Goal: Task Accomplishment & Management: Use online tool/utility

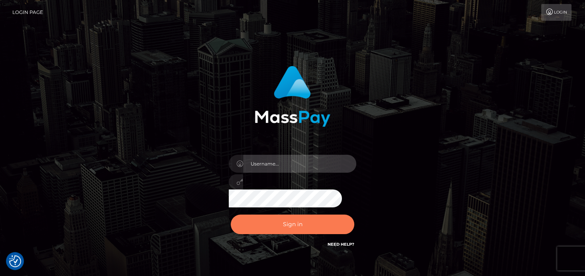
type input "[PERSON_NAME]"
click at [285, 227] on button "Sign in" at bounding box center [292, 224] width 123 height 20
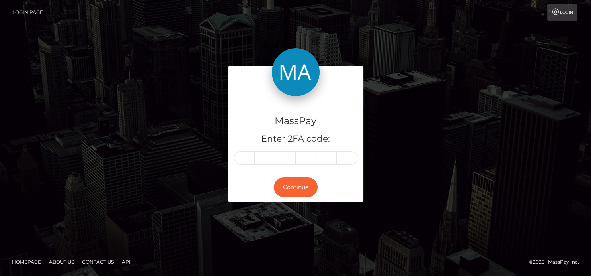
click at [282, 221] on div "MassPay Enter 2FA code: Continue" at bounding box center [295, 137] width 591 height 262
click at [276, 172] on div "Continue" at bounding box center [295, 186] width 135 height 29
drag, startPoint x: 254, startPoint y: 158, endPoint x: 244, endPoint y: 157, distance: 10.1
click at [253, 157] on div at bounding box center [295, 158] width 123 height 14
click at [243, 157] on input "text" at bounding box center [244, 158] width 21 height 14
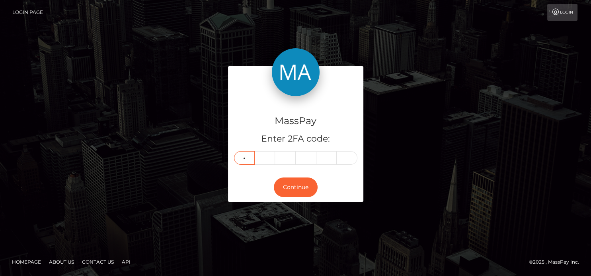
type input "3"
type input "7"
type input "6"
type input "7"
type input "1"
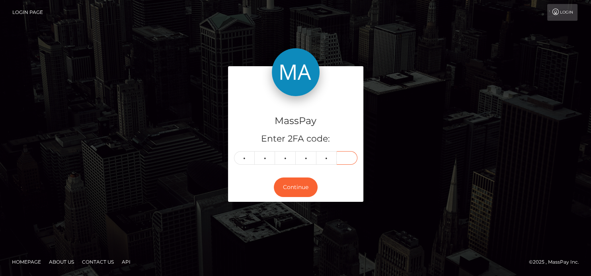
type input "9"
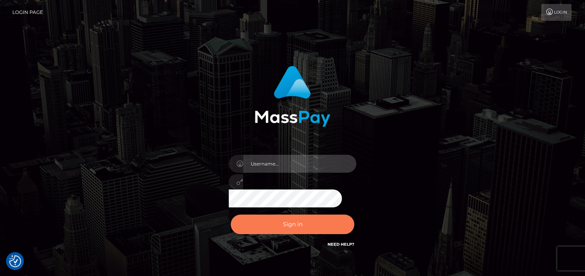
type input "[PERSON_NAME]"
click at [290, 222] on button "Sign in" at bounding box center [292, 224] width 123 height 20
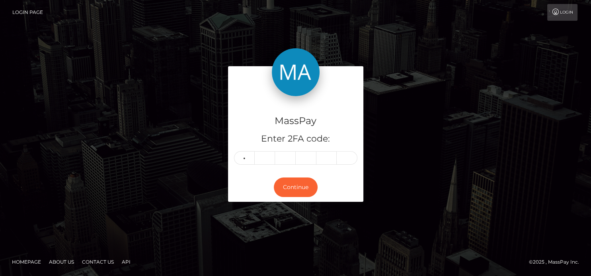
type input "3"
type input "7"
type input "6"
type input "7"
type input "1"
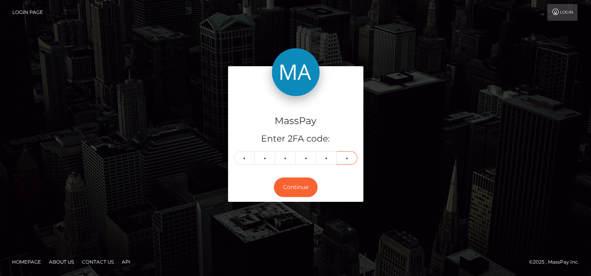
type input "9"
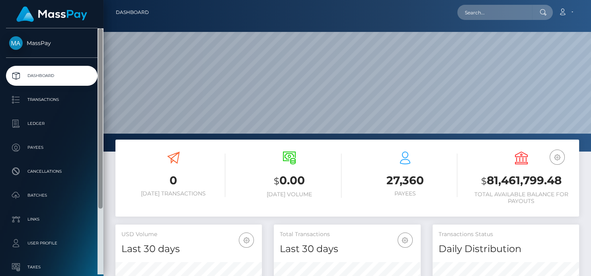
scroll to position [141, 147]
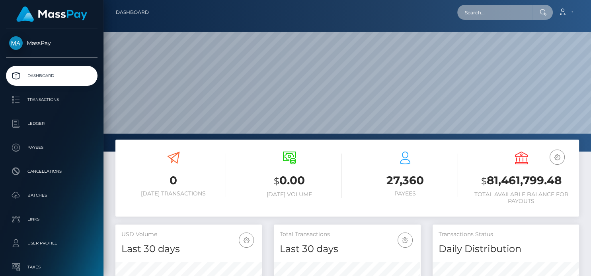
click at [500, 14] on input "text" at bounding box center [495, 12] width 75 height 15
click at [467, 14] on input "text" at bounding box center [495, 12] width 75 height 15
paste input "[EMAIL_ADDRESS][DOMAIN_NAME]"
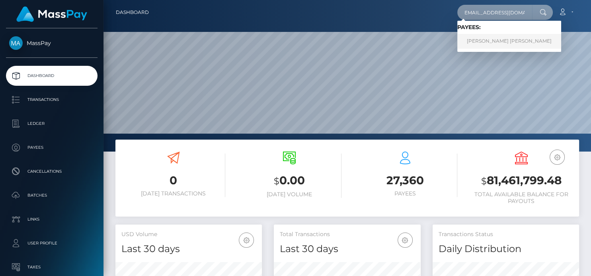
type input "[EMAIL_ADDRESS][DOMAIN_NAME]"
click at [475, 41] on link "CATLYN RENEE CRESPO" at bounding box center [510, 41] width 104 height 15
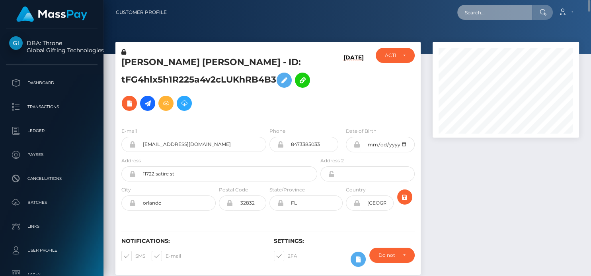
click at [478, 13] on input "text" at bounding box center [495, 12] width 75 height 15
paste input "[EMAIL_ADDRESS][DOMAIN_NAME]"
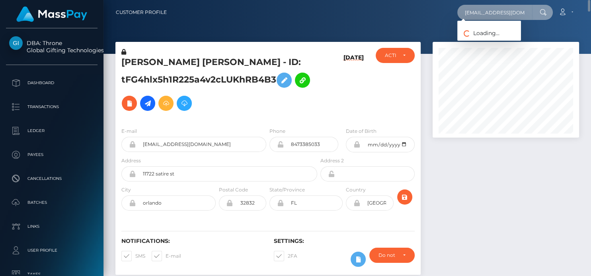
type input "[EMAIL_ADDRESS][DOMAIN_NAME]"
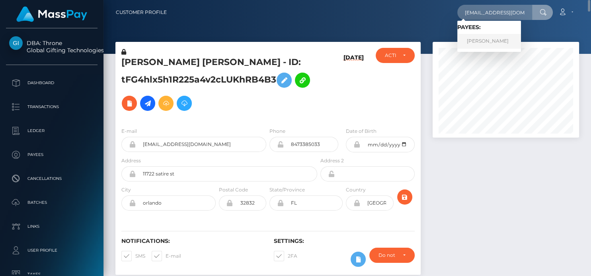
click at [493, 43] on link "Margaret Stevenson" at bounding box center [490, 41] width 64 height 15
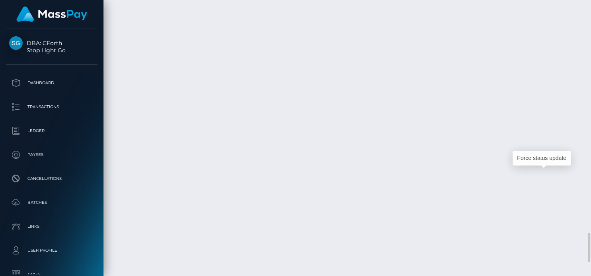
scroll to position [96, 147]
drag, startPoint x: 425, startPoint y: 90, endPoint x: 403, endPoint y: 89, distance: 22.3
copy td "$212.21"
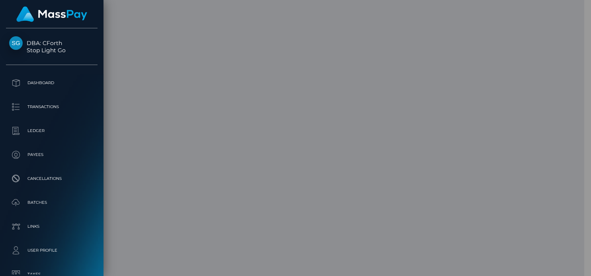
scroll to position [398084, 398035]
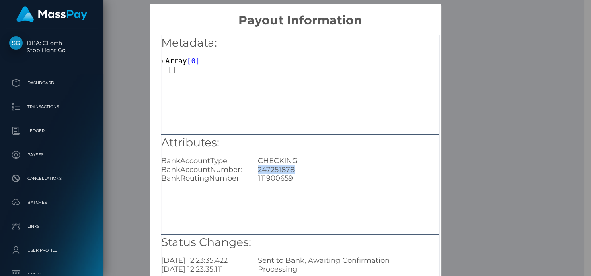
drag, startPoint x: 301, startPoint y: 171, endPoint x: 254, endPoint y: 172, distance: 47.0
click at [254, 172] on div "247251878" at bounding box center [348, 169] width 193 height 9
copy div "247251878"
click at [508, 44] on div "× Payout Information Metadata: Array [ 0 ] Attributes: BankAccountType: CHECKIN…" at bounding box center [295, 138] width 591 height 276
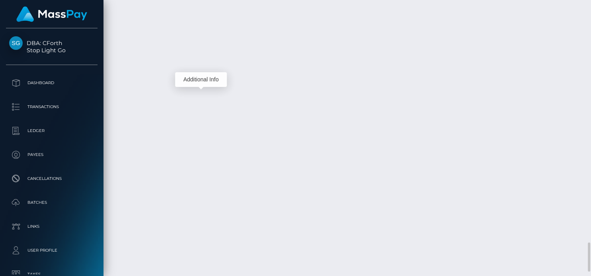
scroll to position [96, 147]
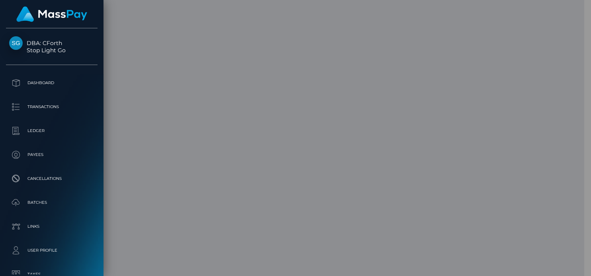
scroll to position [398084, 398035]
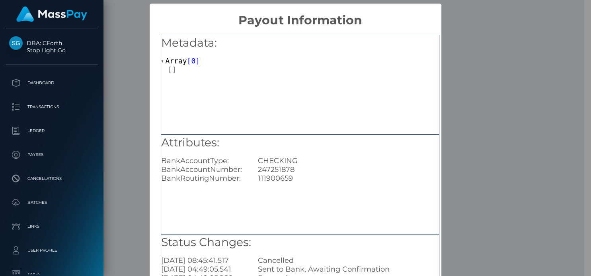
drag, startPoint x: 518, startPoint y: 29, endPoint x: 513, endPoint y: 32, distance: 6.4
click at [517, 30] on div "× Payout Information Metadata: Array [ 0 ] Attributes: BankAccountType: CHECKIN…" at bounding box center [295, 138] width 591 height 276
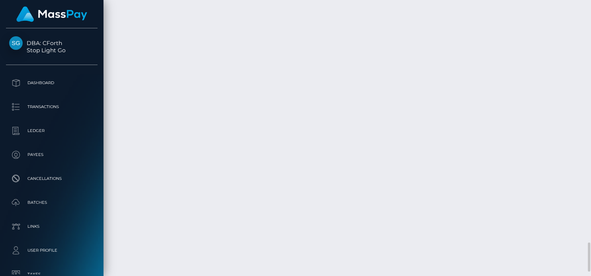
scroll to position [96, 147]
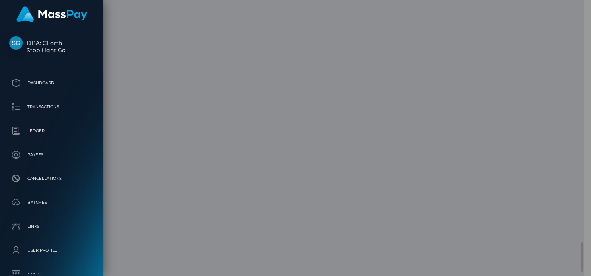
scroll to position [398084, 398035]
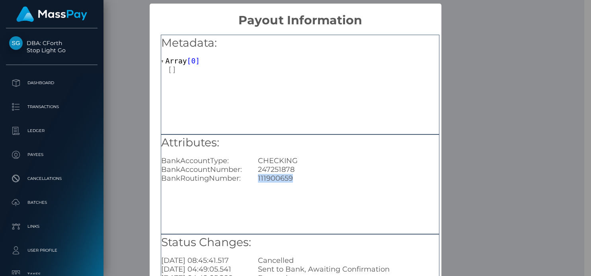
drag, startPoint x: 296, startPoint y: 178, endPoint x: 250, endPoint y: 180, distance: 45.8
click at [252, 180] on div "111900659" at bounding box center [348, 178] width 193 height 9
copy div "111900659"
drag, startPoint x: 514, startPoint y: 45, endPoint x: 391, endPoint y: 64, distance: 123.8
click at [514, 45] on div "× Payout Information Metadata: Array [ 0 ] Attributes: BankAccountType: CHECKIN…" at bounding box center [295, 138] width 591 height 276
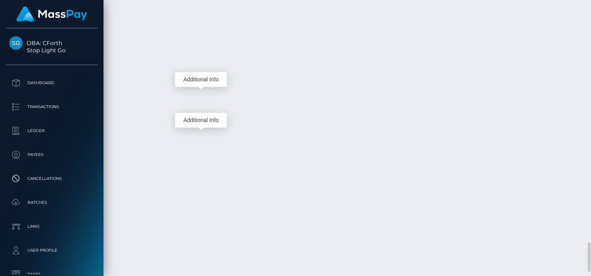
scroll to position [96, 147]
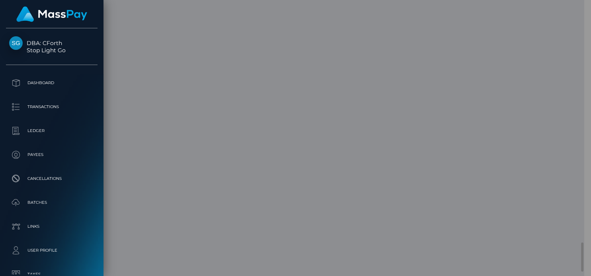
scroll to position [398084, 398035]
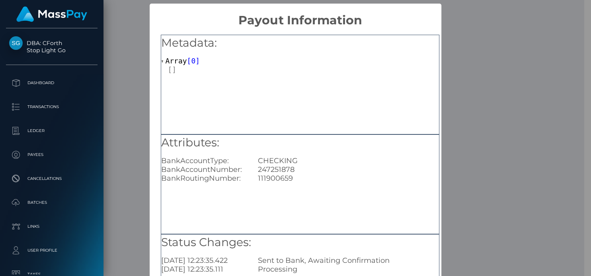
click at [526, 42] on div "× Payout Information Metadata: Array [ 0 ] Attributes: BankAccountType: CHECKIN…" at bounding box center [295, 138] width 591 height 276
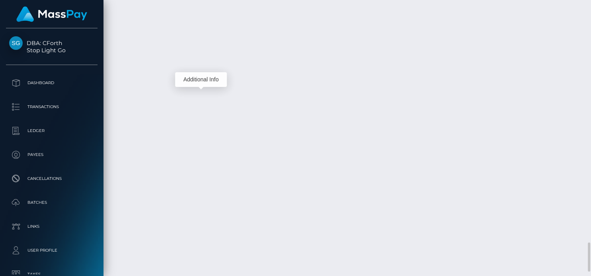
scroll to position [96, 147]
drag, startPoint x: 258, startPoint y: 123, endPoint x: 363, endPoint y: 123, distance: 105.1
copy td "e0d1b65c398b4dce92087bd9773c13a1"
drag, startPoint x: 258, startPoint y: 83, endPoint x: 366, endPoint y: 84, distance: 108.3
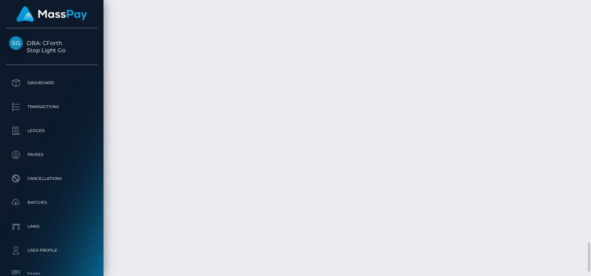
copy td "9e5b039047a64edfb9b302c999e0b9ca"
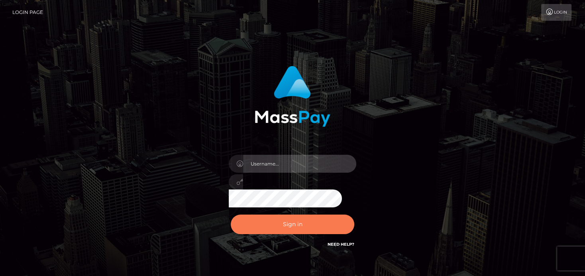
type input "[PERSON_NAME]"
click at [298, 219] on button "Sign in" at bounding box center [292, 224] width 123 height 20
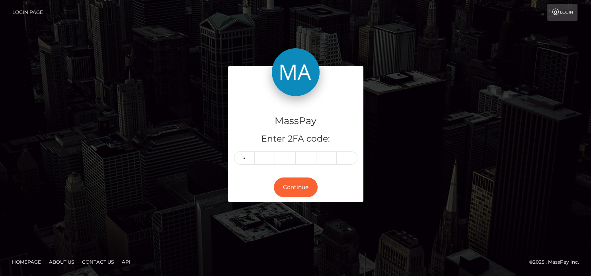
type input "8"
type input "1"
type input "7"
type input "5"
type input "2"
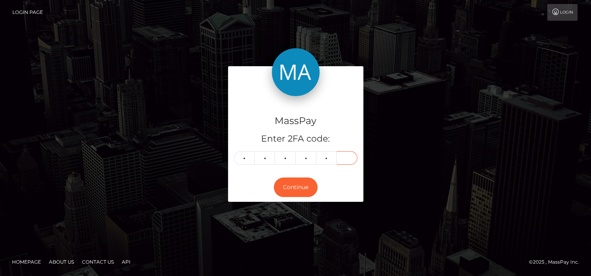
type input "1"
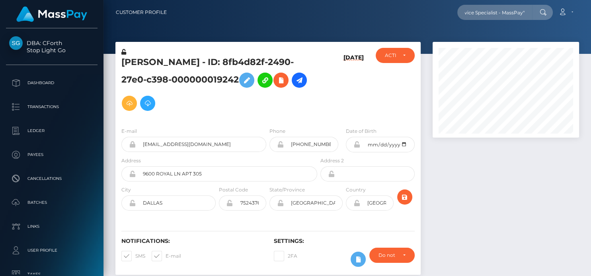
scroll to position [96, 147]
type input ""Keep you posted. Best regards, [PERSON_NAME] Customer Service Specialist - Mas…"
click at [469, 12] on input ""Keep you posted. Best regards, Denise Manalansan Customer Service Specialist -…" at bounding box center [495, 12] width 75 height 15
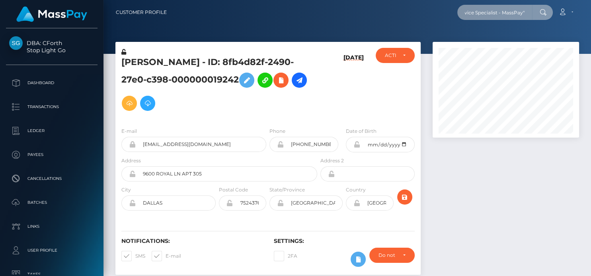
drag, startPoint x: 465, startPoint y: 11, endPoint x: 590, endPoint y: 17, distance: 126.0
click at [590, 17] on nav "Customer Profile "Keep you posted. Best regards, Denise Manalansan Customer Ser…" at bounding box center [348, 12] width 488 height 25
paste input "[EMAIL_ADDRESS][DOMAIN_NAME]"
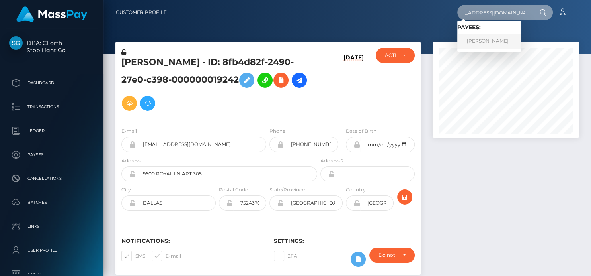
type input "[EMAIL_ADDRESS][DOMAIN_NAME]"
click at [503, 41] on link "Frederic Guigon" at bounding box center [490, 41] width 64 height 15
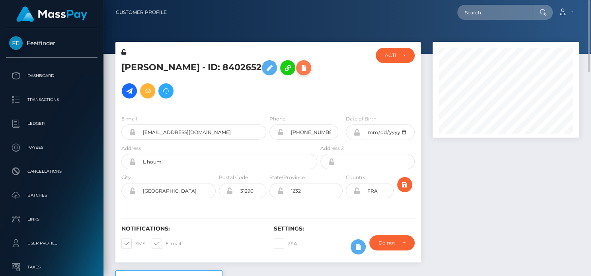
click at [302, 68] on icon at bounding box center [304, 68] width 10 height 10
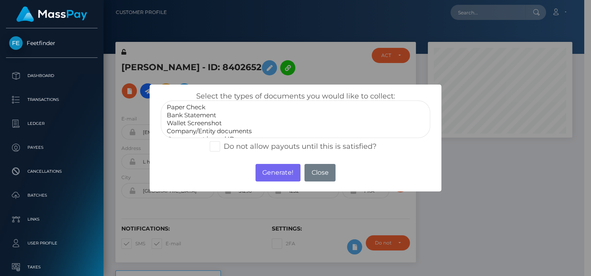
scroll to position [15, 0]
select select "Government issued ID"
click at [205, 123] on option "Government issued ID" at bounding box center [295, 124] width 259 height 8
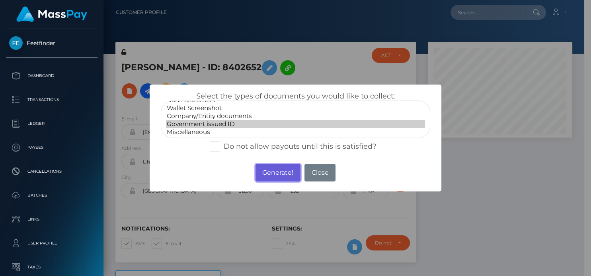
click at [267, 170] on button "Generate!" at bounding box center [278, 173] width 45 height 18
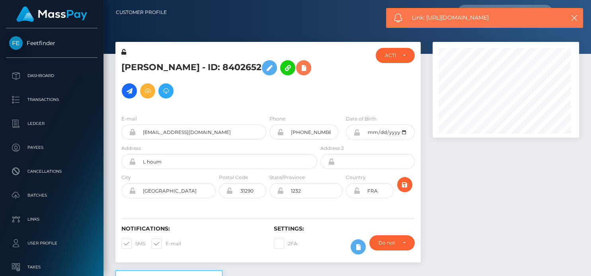
scroll to position [96, 147]
drag, startPoint x: 525, startPoint y: 18, endPoint x: 427, endPoint y: 18, distance: 98.0
click at [427, 18] on span "Link: https://l.maspay.io/ogF9E" at bounding box center [484, 18] width 145 height 8
copy span "https://l.maspay.io/ogF9E"
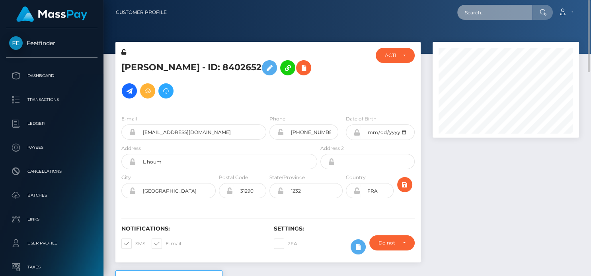
click at [485, 13] on input "text" at bounding box center [495, 12] width 75 height 15
paste input "malessa3589@hotmail.com"
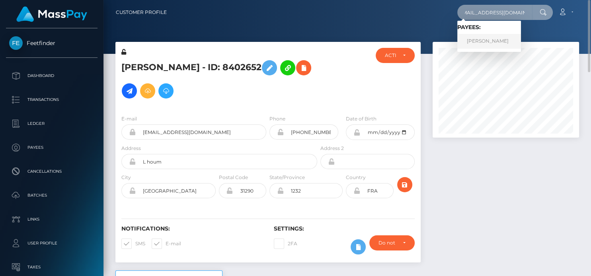
type input "malessa3589@hotmail.com"
click at [487, 40] on link "Belen Diaz Quesada" at bounding box center [490, 41] width 64 height 15
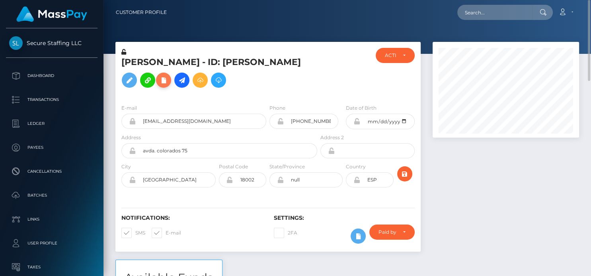
click at [168, 84] on icon at bounding box center [164, 80] width 10 height 10
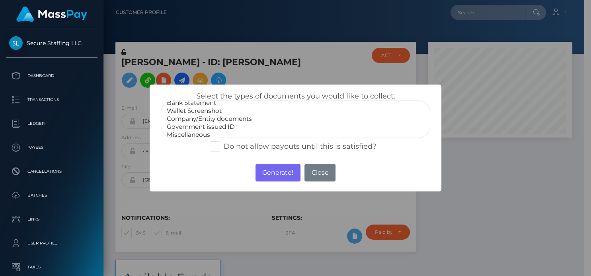
scroll to position [15, 0]
select select "Government issued ID"
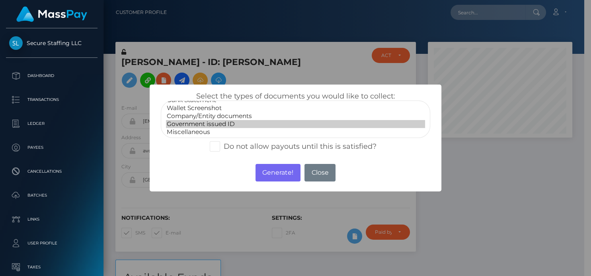
click at [213, 123] on option "Government issued ID" at bounding box center [295, 124] width 259 height 8
click at [268, 172] on button "Generate!" at bounding box center [278, 173] width 45 height 18
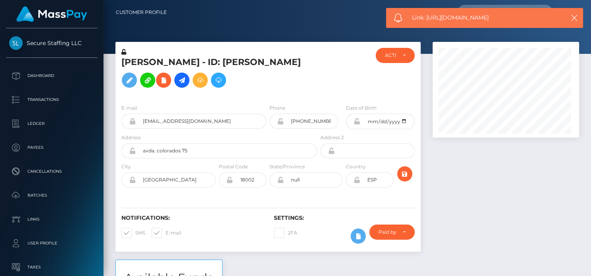
scroll to position [96, 147]
drag, startPoint x: 501, startPoint y: 18, endPoint x: 427, endPoint y: 19, distance: 73.7
click at [427, 19] on span "Link: https://l.maspay.io/agF3V" at bounding box center [484, 18] width 145 height 8
copy span "https://l.maspay.io/agF3V"
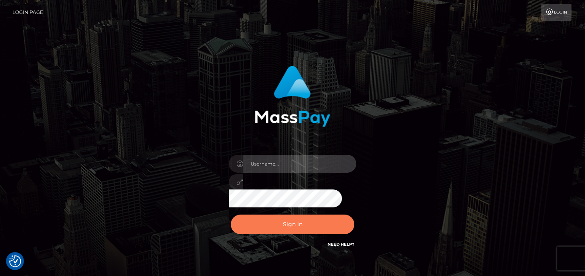
type input "[PERSON_NAME]"
click at [264, 219] on button "Sign in" at bounding box center [292, 224] width 123 height 20
type input "[PERSON_NAME]"
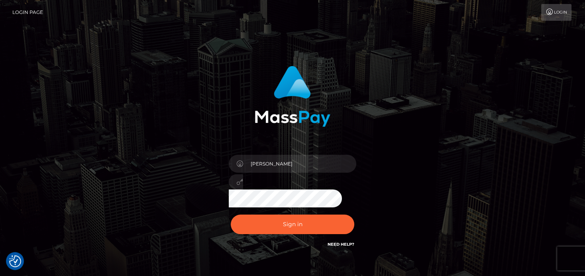
click at [254, 203] on div "denise" at bounding box center [292, 179] width 139 height 61
click at [259, 224] on button "Sign in" at bounding box center [292, 224] width 123 height 20
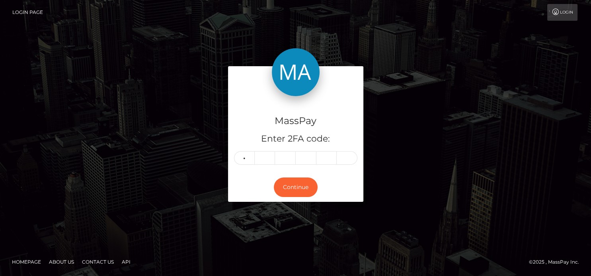
type input "9"
type input "0"
type input "1"
type input "4"
type input "9"
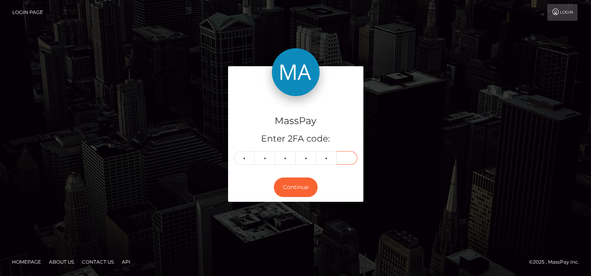
type input "1"
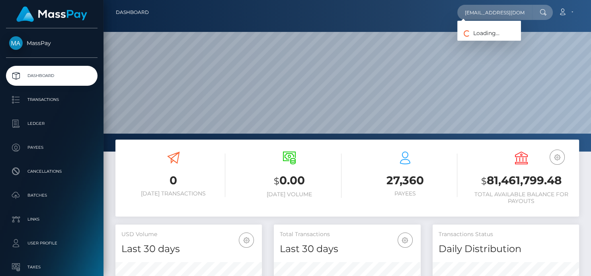
scroll to position [141, 147]
type input "autocat1@gmail.com"
click at [467, 42] on link "HORATIO BANCROFT WILLIAMS" at bounding box center [490, 41] width 64 height 15
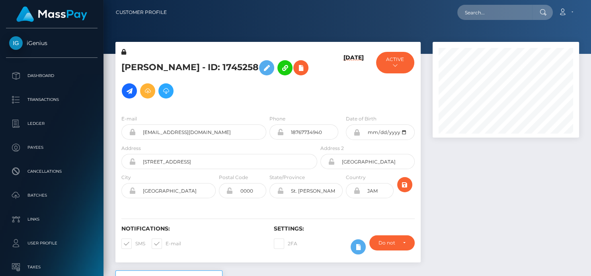
scroll to position [96, 147]
click at [119, 64] on div "HORATIO BANCROFT WILLIAMS - ID: 1745258" at bounding box center [216, 78] width 203 height 61
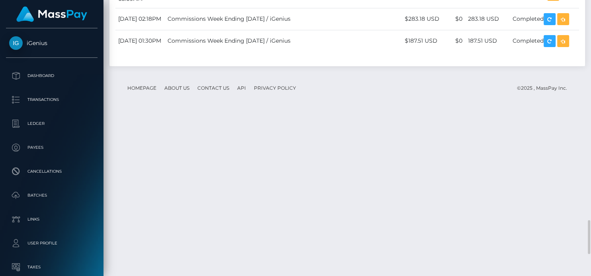
drag, startPoint x: 274, startPoint y: 145, endPoint x: 168, endPoint y: 144, distance: 106.3
copy tr "05:50AM National Commercial Bank Ja Ltd"
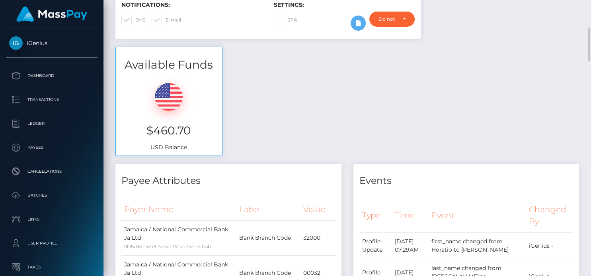
scroll to position [0, 0]
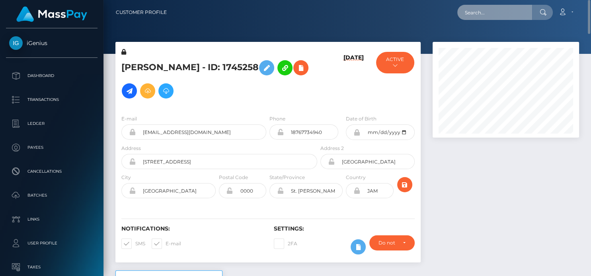
click at [463, 13] on input "text" at bounding box center [495, 12] width 75 height 15
paste input "796463026227126272"
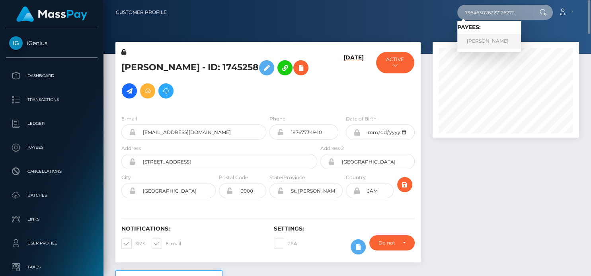
type input "796463026227126272"
click at [487, 45] on link "Tiina Mari Sammal" at bounding box center [490, 41] width 64 height 15
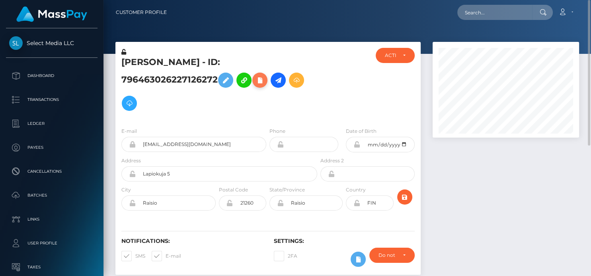
click at [262, 82] on icon at bounding box center [260, 80] width 10 height 10
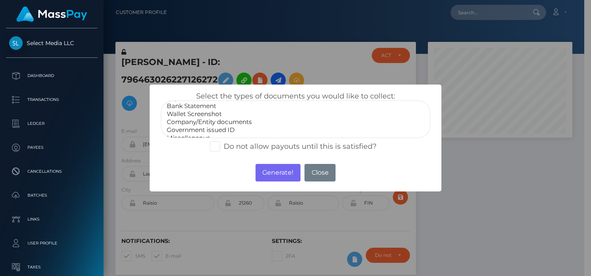
scroll to position [15, 0]
click at [221, 120] on option "Government issued ID" at bounding box center [295, 124] width 259 height 8
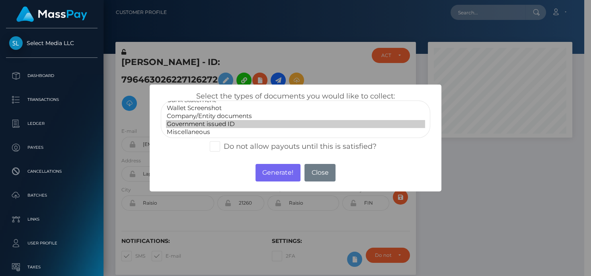
select select "Company/Entity documents"
click at [231, 115] on option "Company/Entity documents" at bounding box center [295, 116] width 259 height 8
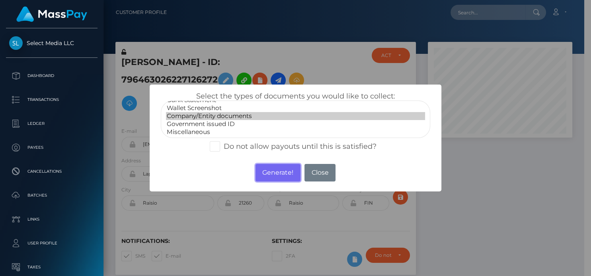
drag, startPoint x: 276, startPoint y: 178, endPoint x: 265, endPoint y: 4, distance: 173.9
click at [276, 178] on button "Generate!" at bounding box center [278, 173] width 45 height 18
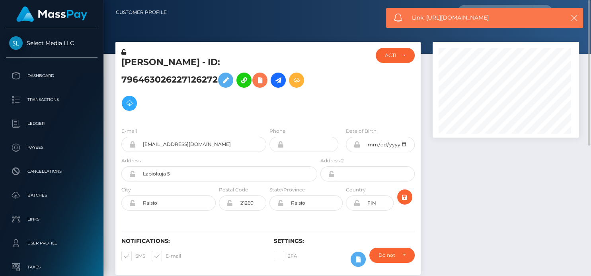
scroll to position [96, 147]
drag, startPoint x: 518, startPoint y: 18, endPoint x: 427, endPoint y: 18, distance: 90.4
click at [427, 18] on span "Link: https://l.maspay.io/DgF8V" at bounding box center [484, 18] width 145 height 8
copy span "https://l.maspay.io/DgF8V"
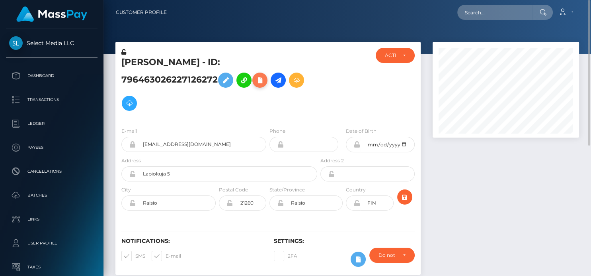
click at [258, 79] on icon at bounding box center [260, 80] width 10 height 10
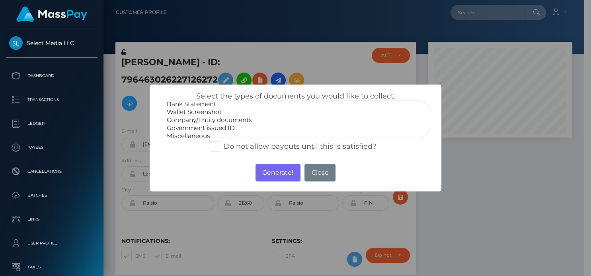
scroll to position [15, 0]
select select "Government issued ID"
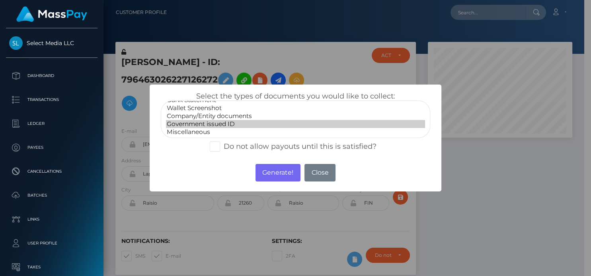
click at [207, 120] on option "Government issued ID" at bounding box center [295, 124] width 259 height 8
click at [266, 171] on button "Generate!" at bounding box center [278, 173] width 45 height 18
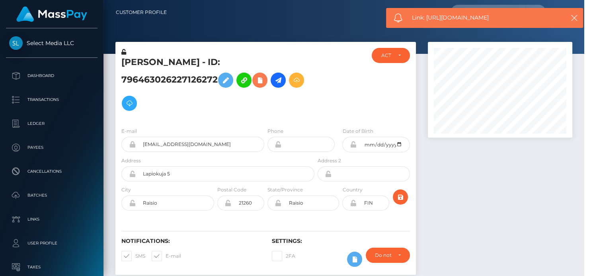
scroll to position [96, 147]
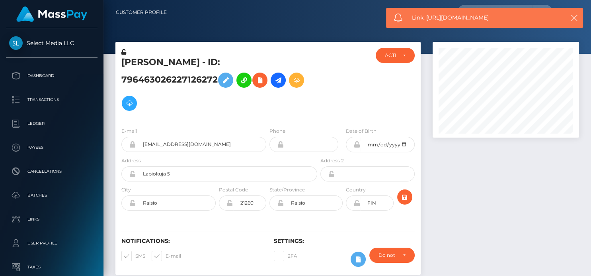
drag, startPoint x: 499, startPoint y: 18, endPoint x: 427, endPoint y: 17, distance: 72.5
click at [427, 17] on span "Link: https://l.maspay.io/EgF4Y" at bounding box center [484, 18] width 145 height 8
copy span "https://l.maspay.io/EgF4Y"
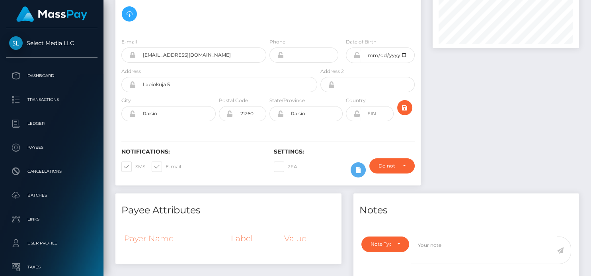
scroll to position [311, 0]
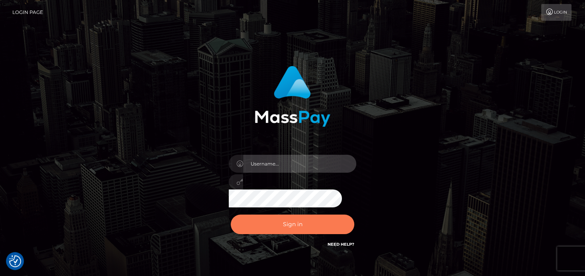
type input "[PERSON_NAME]"
click at [270, 223] on button "Sign in" at bounding box center [292, 224] width 123 height 20
type input "denise"
drag, startPoint x: 233, startPoint y: 226, endPoint x: 215, endPoint y: 186, distance: 44.2
click at [235, 226] on button "Sign in" at bounding box center [292, 224] width 123 height 20
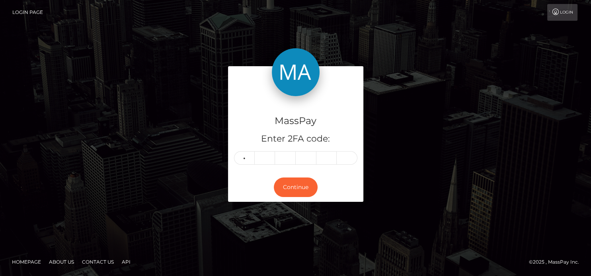
type input "5"
type input "2"
type input "7"
type input "5"
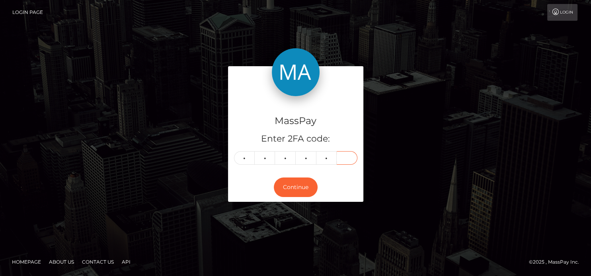
type input "8"
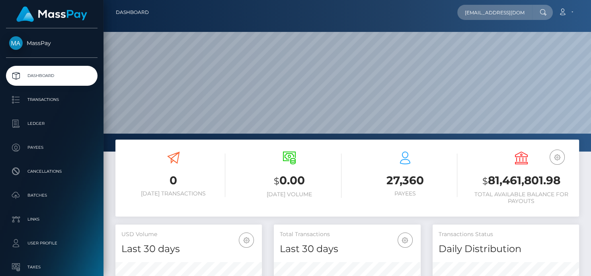
scroll to position [141, 147]
type input "gabrielcannon7575@gmail.com"
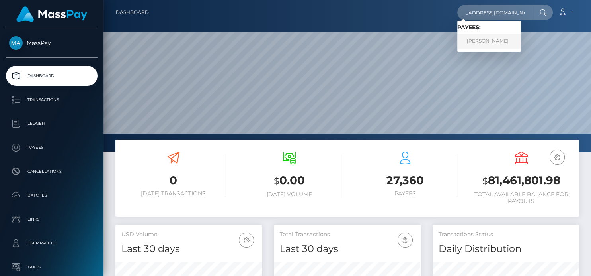
scroll to position [0, 0]
click at [480, 42] on link "Gabe Cannon" at bounding box center [490, 41] width 64 height 15
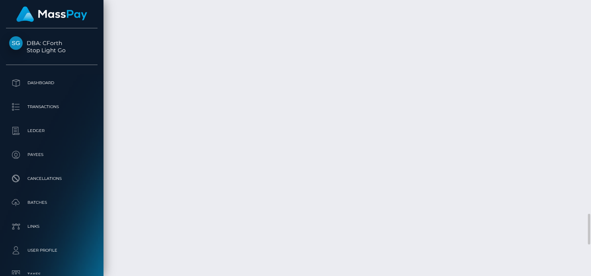
scroll to position [2125, 0]
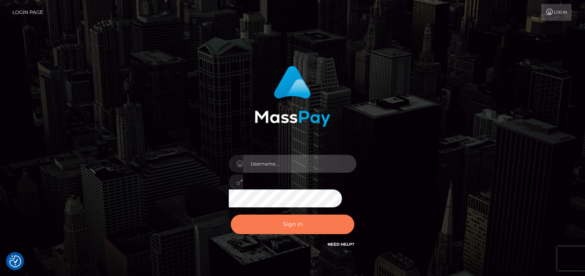
type input "[PERSON_NAME]"
click at [291, 217] on button "Sign in" at bounding box center [292, 224] width 123 height 20
type input "[PERSON_NAME]"
click at [283, 222] on button "Sign in" at bounding box center [292, 224] width 123 height 20
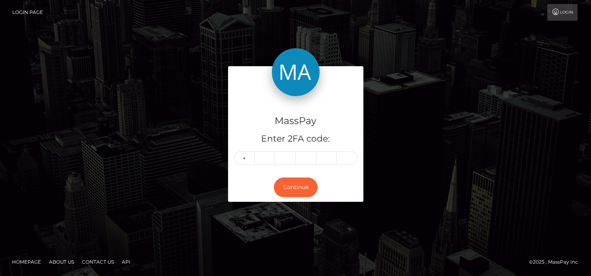
type input "0"
type input "5"
type input "4"
type input "7"
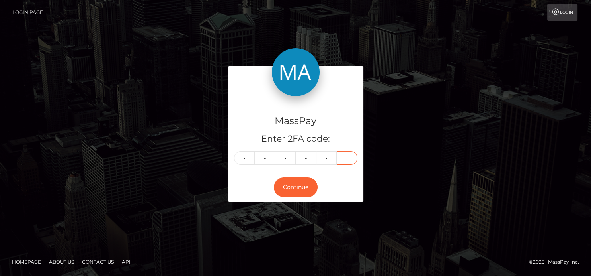
type input "7"
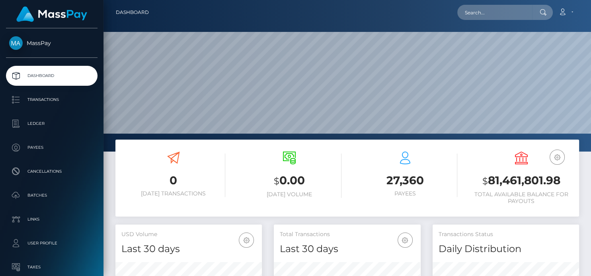
scroll to position [141, 147]
click at [479, 12] on input "text" at bounding box center [495, 12] width 75 height 15
paste input "806905950345637888"
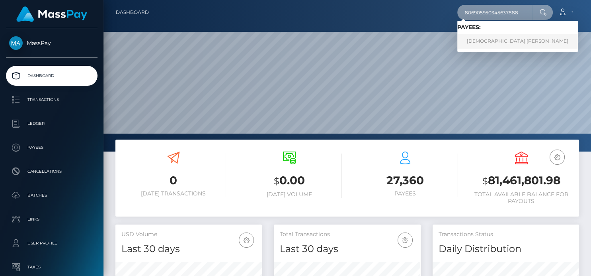
type input "806905950345637888"
click at [477, 42] on link "TURKKA ROBERT Rantanen" at bounding box center [518, 41] width 121 height 15
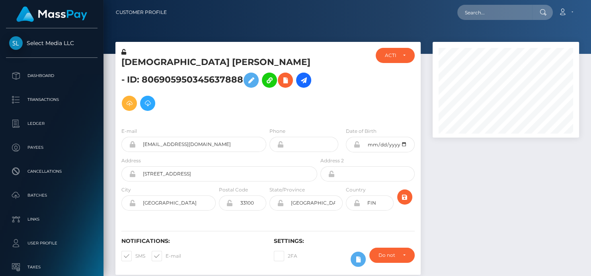
scroll to position [96, 147]
click at [281, 80] on icon at bounding box center [286, 80] width 10 height 10
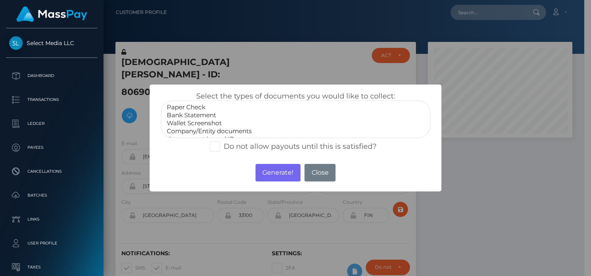
scroll to position [398084, 398035]
select select "Company/Entity documents"
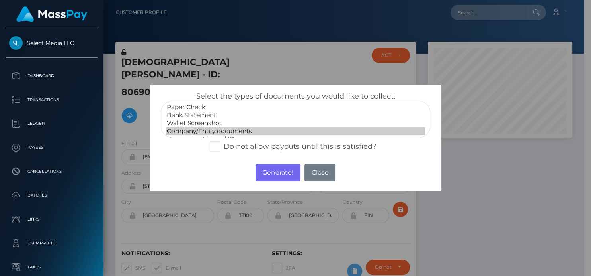
click at [193, 129] on option "Company/Entity documents" at bounding box center [295, 131] width 259 height 8
click at [272, 171] on button "Generate!" at bounding box center [278, 173] width 45 height 18
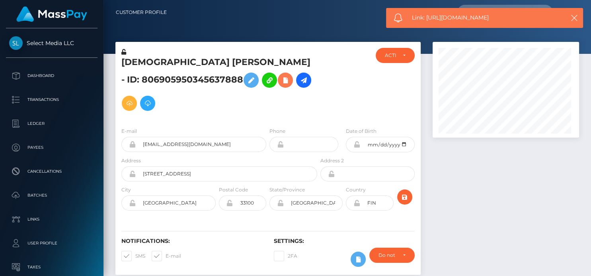
scroll to position [96, 147]
drag, startPoint x: 505, startPoint y: 14, endPoint x: 426, endPoint y: 16, distance: 79.7
click at [426, 16] on span "Link: [URL][DOMAIN_NAME]" at bounding box center [484, 18] width 145 height 8
copy span "https://l.maspay.io/JgF55"
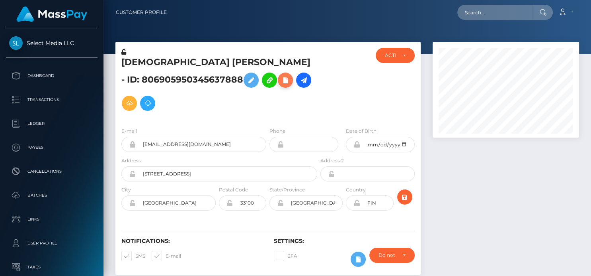
click at [281, 78] on icon at bounding box center [286, 80] width 10 height 10
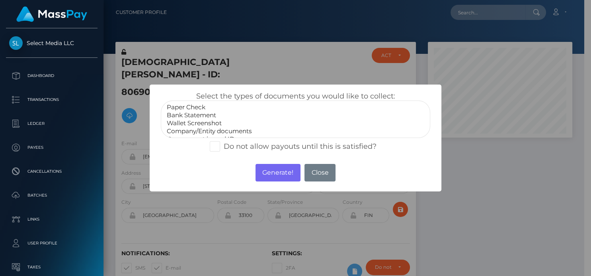
scroll to position [15, 0]
select select "Government issued ID"
click at [217, 125] on option "Government issued ID" at bounding box center [295, 124] width 259 height 8
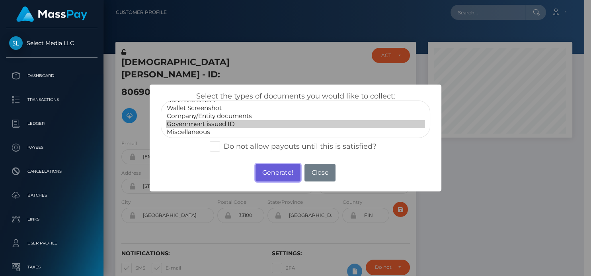
click at [268, 168] on button "Generate!" at bounding box center [278, 173] width 45 height 18
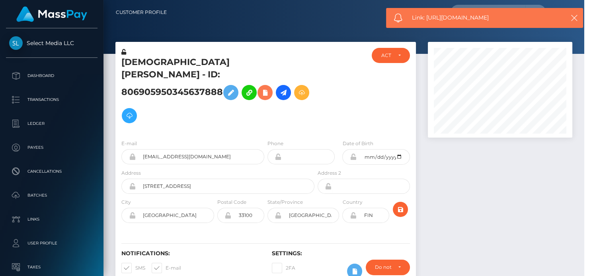
scroll to position [96, 147]
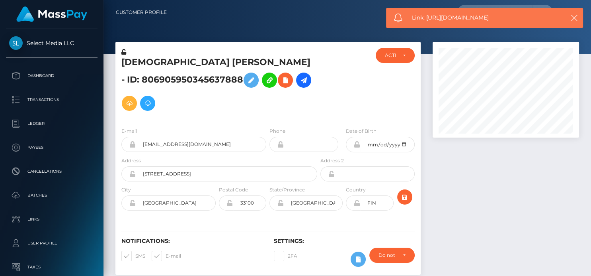
drag, startPoint x: 497, startPoint y: 16, endPoint x: 427, endPoint y: 21, distance: 70.7
click at [427, 21] on span "Link: https://l.maspay.io/egF6b" at bounding box center [484, 18] width 145 height 8
copy span "https://l.maspay.io/egF6b"
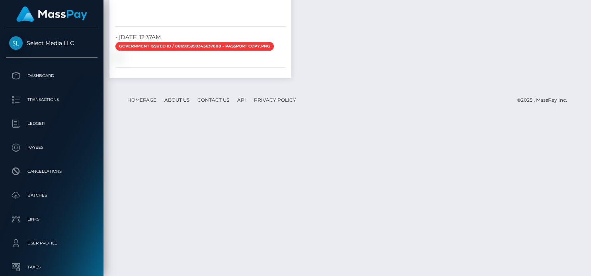
scroll to position [96, 147]
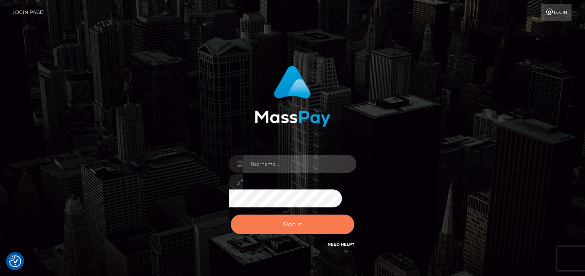
type input "[PERSON_NAME]"
click at [263, 231] on button "Sign in" at bounding box center [292, 224] width 123 height 20
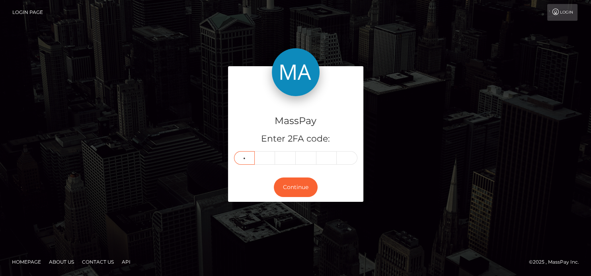
type input "6"
type input "8"
type input "5"
type input "8"
type input "7"
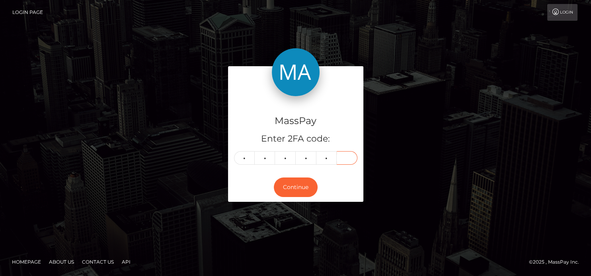
type input "2"
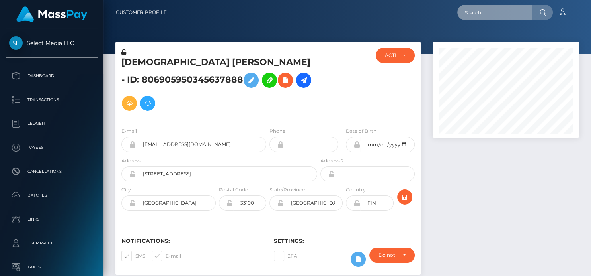
scroll to position [96, 147]
click at [498, 13] on input "text" at bounding box center [495, 12] width 75 height 15
paste input "abigailsc1994@gmail.com"
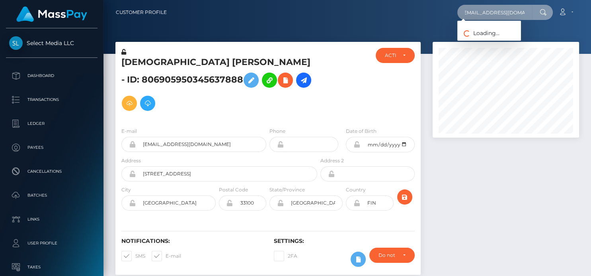
type input "abigailsc1994@gmail.com"
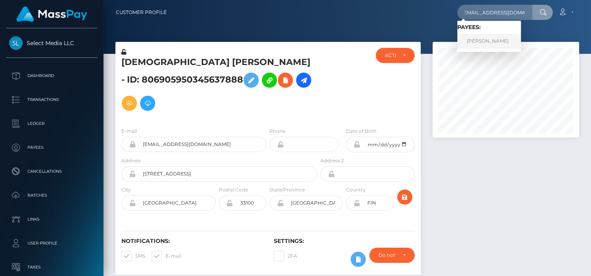
scroll to position [0, 0]
click at [483, 43] on link "Abigail Cedeno" at bounding box center [490, 41] width 64 height 15
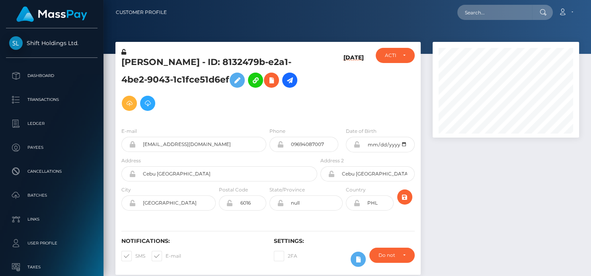
scroll to position [96, 147]
drag, startPoint x: 113, startPoint y: 59, endPoint x: 199, endPoint y: 74, distance: 87.8
click at [200, 74] on div "[PERSON_NAME] - ID: 8132479b-e2a1-4be2-9043-1c1fce51d6ef [DATE] DEACTIVE CLOSED…" at bounding box center [267, 162] width 317 height 241
copy div "[PERSON_NAME] - ID: 8132479b-e2a1-4be2-9043-1c1fce51d6ef"
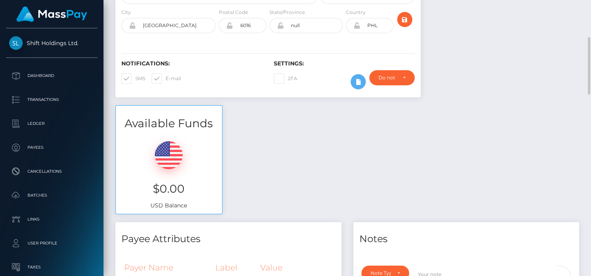
scroll to position [0, 0]
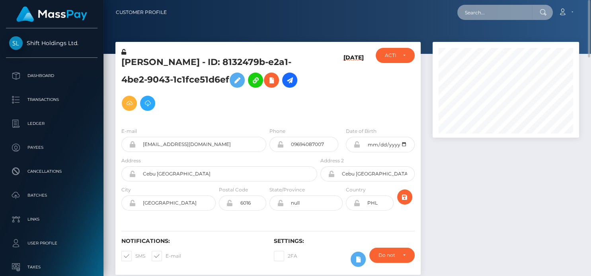
click at [467, 11] on input "text" at bounding box center [495, 12] width 75 height 15
paste input "[EMAIL_ADDRESS][DOMAIN_NAME]"
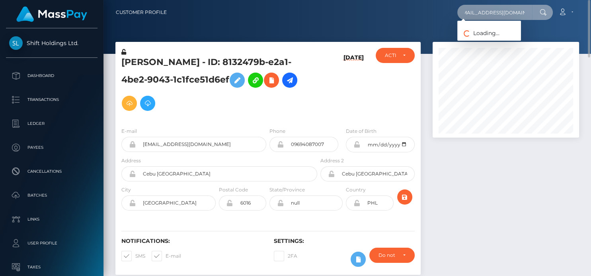
type input "[EMAIL_ADDRESS][DOMAIN_NAME]"
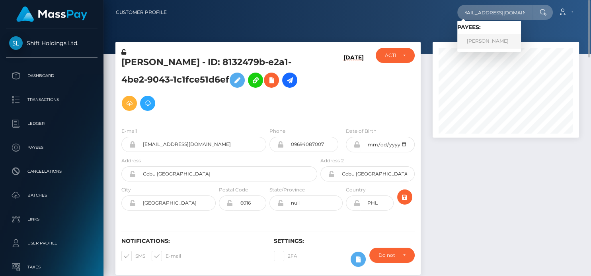
scroll to position [0, 0]
click at [473, 41] on link "Belen Diaz Quesada" at bounding box center [490, 41] width 64 height 15
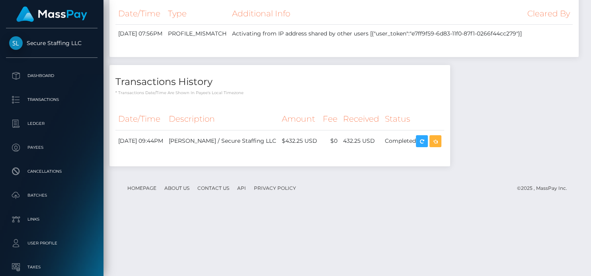
scroll to position [96, 147]
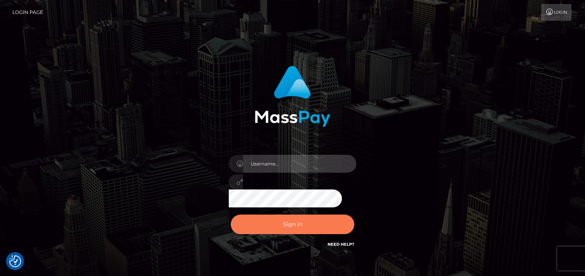
type input "[PERSON_NAME]"
click at [269, 219] on button "Sign in" at bounding box center [292, 224] width 123 height 20
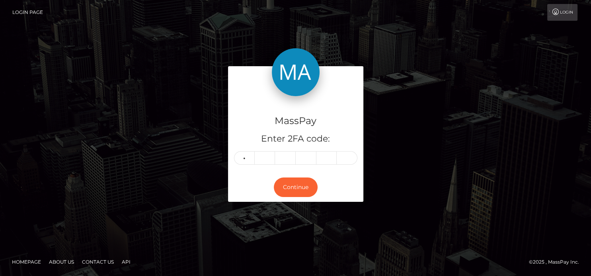
type input "9"
type input "1"
type input "9"
type input "2"
type input "0"
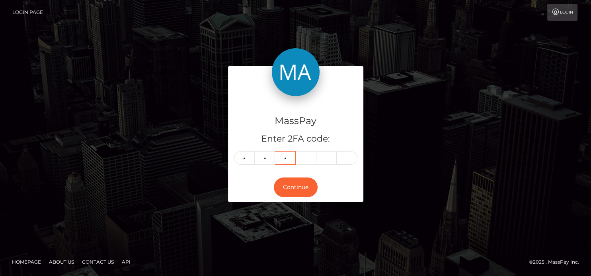
type input "5"
type input "7"
type input "2"
type input "9"
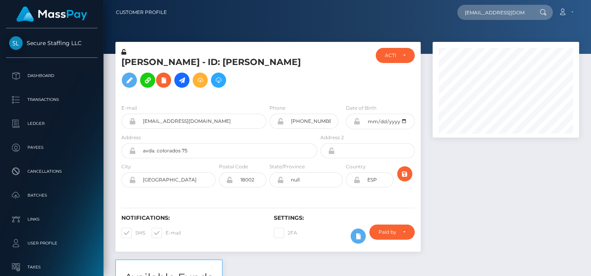
scroll to position [96, 147]
click at [499, 12] on input "[EMAIL_ADDRESS][DOMAIN_NAME]" at bounding box center [495, 12] width 75 height 15
drag, startPoint x: 515, startPoint y: 12, endPoint x: 457, endPoint y: 9, distance: 58.2
click at [457, 9] on div "[EMAIL_ADDRESS][DOMAIN_NAME] Loading... Loading... Account Edit Profile Logout" at bounding box center [376, 12] width 406 height 17
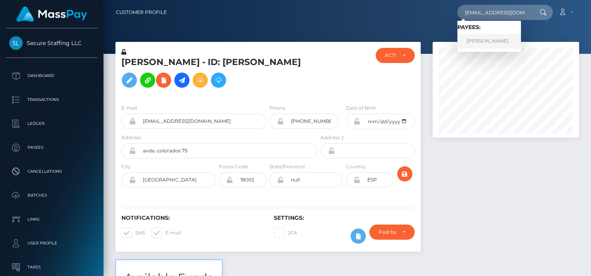
type input "[EMAIL_ADDRESS][DOMAIN_NAME]"
click at [481, 42] on link "[PERSON_NAME]" at bounding box center [490, 41] width 64 height 15
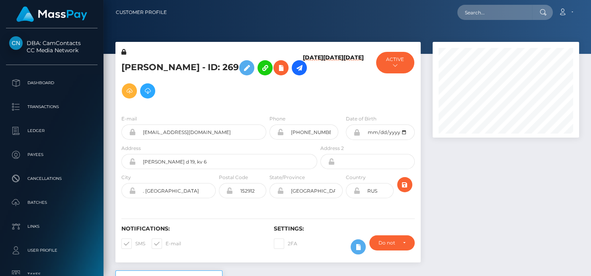
scroll to position [96, 147]
click at [276, 73] on icon at bounding box center [281, 68] width 10 height 10
select select
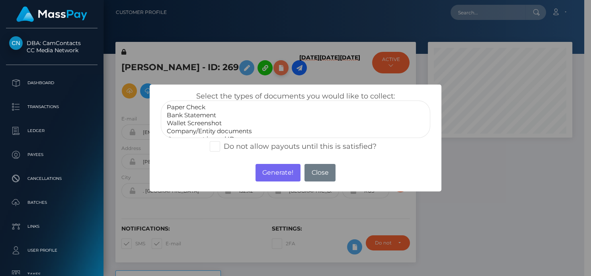
scroll to position [398084, 398035]
click at [310, 172] on button "Close" at bounding box center [320, 173] width 31 height 18
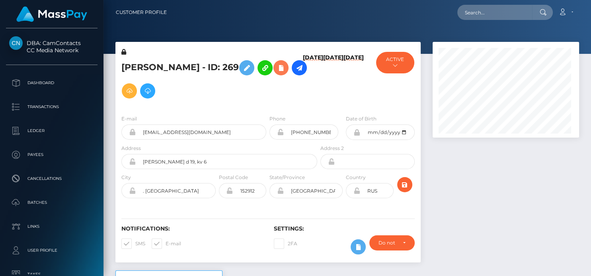
scroll to position [96, 147]
click at [295, 73] on icon at bounding box center [300, 68] width 10 height 10
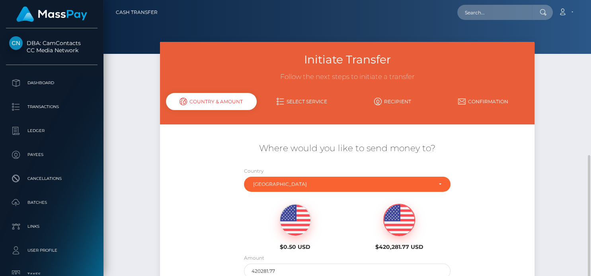
scroll to position [88, 0]
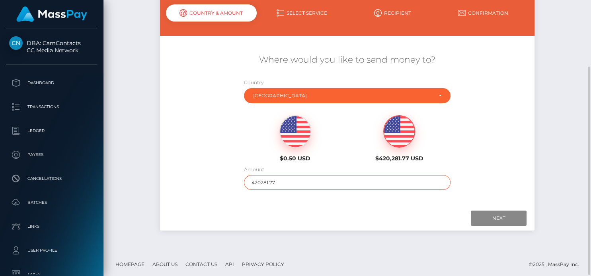
drag, startPoint x: 292, startPoint y: 181, endPoint x: 172, endPoint y: 186, distance: 119.9
click at [172, 186] on div "Where would you like to send money to? Country Abkhazia [GEOGRAPHIC_DATA] [GEOG…" at bounding box center [347, 122] width 375 height 144
type input "100"
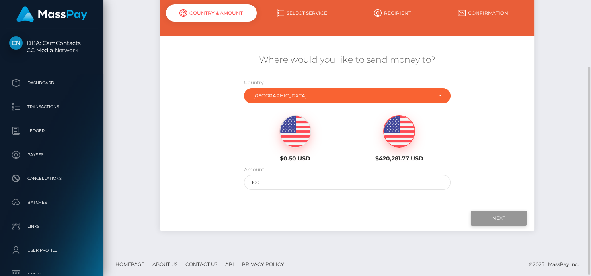
click at [485, 215] on input "Next" at bounding box center [499, 217] width 56 height 15
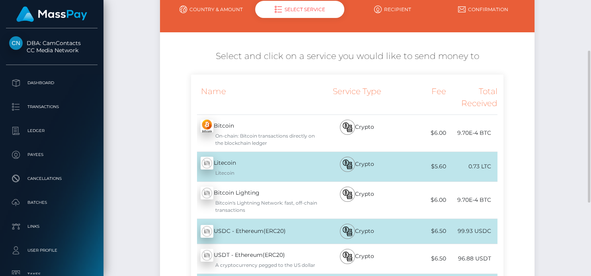
scroll to position [4, 0]
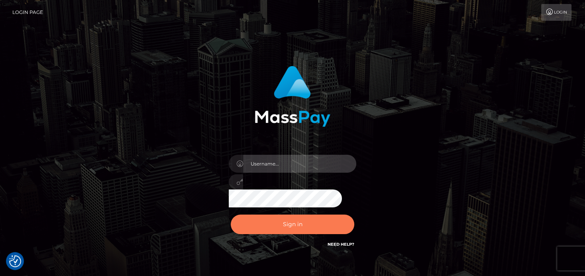
type input "[PERSON_NAME]"
drag, startPoint x: 259, startPoint y: 221, endPoint x: 254, endPoint y: 219, distance: 5.3
click at [259, 222] on button "Sign in" at bounding box center [292, 224] width 123 height 20
type input "denise"
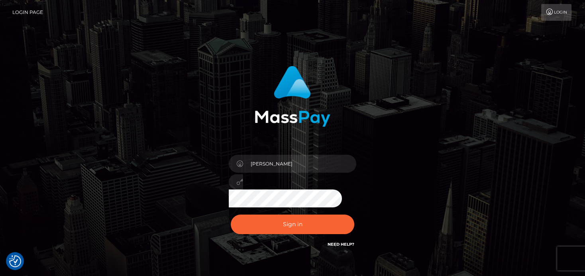
click at [282, 207] on div "denise" at bounding box center [292, 179] width 139 height 61
click at [281, 217] on button "Sign in" at bounding box center [292, 224] width 123 height 20
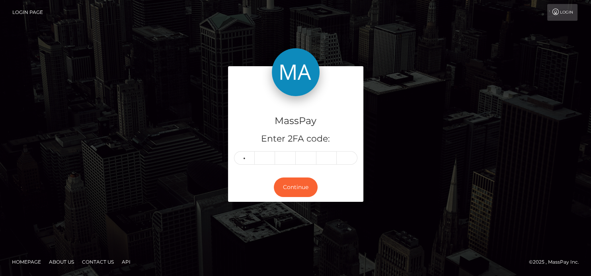
type input "6"
type input "1"
type input "3"
type input "1"
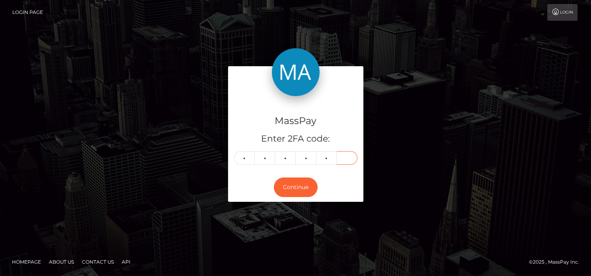
type input "5"
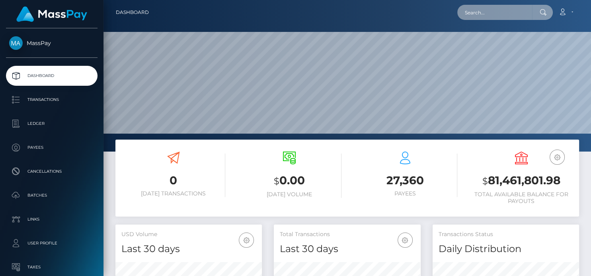
click at [476, 18] on input "text" at bounding box center [495, 12] width 75 height 15
paste input "leerenna8@gmail.com"
type input "leerenna8@gmail.com"
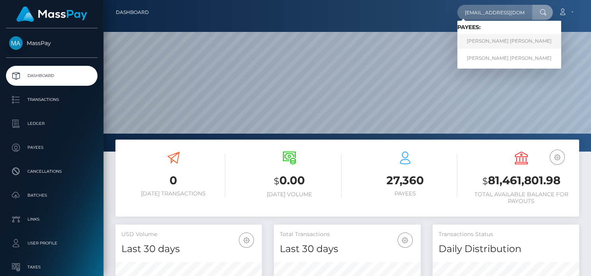
click at [483, 43] on link "RACHEL GRACE KIM" at bounding box center [510, 41] width 104 height 15
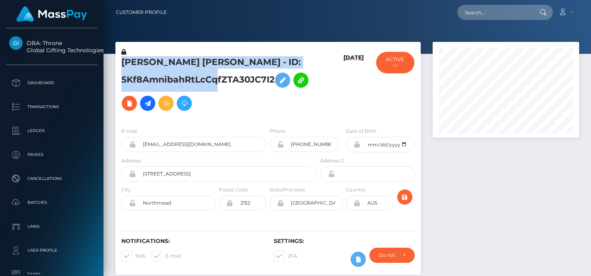
scroll to position [96, 147]
click at [121, 67] on div "RACHEL GRACE KIM - ID: 5Kf8AmnibahRtLcCqfZTA30JC7I2" at bounding box center [216, 84] width 203 height 73
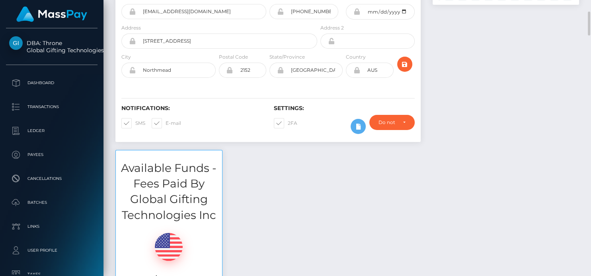
scroll to position [0, 0]
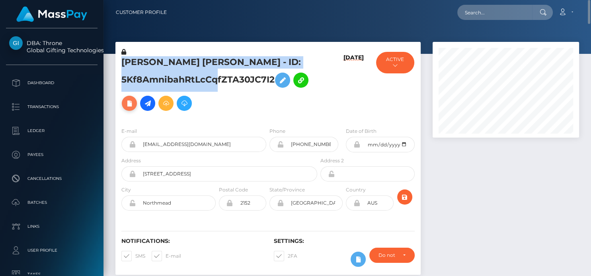
click at [125, 102] on icon at bounding box center [130, 103] width 10 height 10
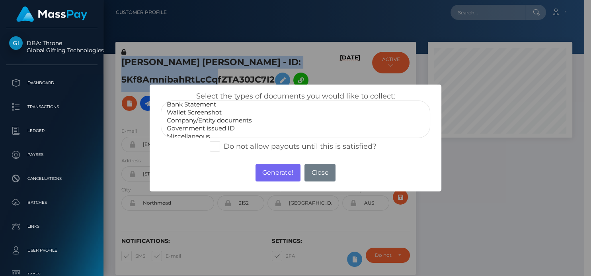
scroll to position [15, 0]
select select "Miscellaneous"
click at [228, 132] on option "Miscellaneous" at bounding box center [295, 132] width 259 height 8
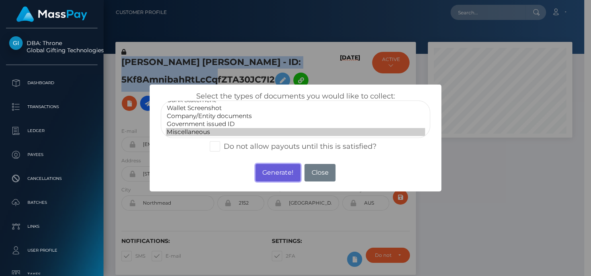
click at [273, 167] on button "Generate!" at bounding box center [278, 173] width 45 height 18
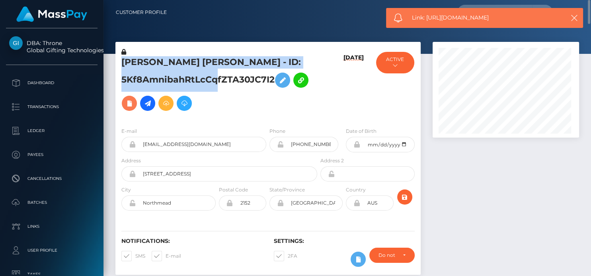
scroll to position [96, 147]
drag, startPoint x: 509, startPoint y: 19, endPoint x: 426, endPoint y: 22, distance: 82.5
click at [426, 22] on span "Link: https://l.maspay.io/5gGfQ" at bounding box center [484, 18] width 145 height 8
copy span "https://l.maspay.io/5gGfQ"
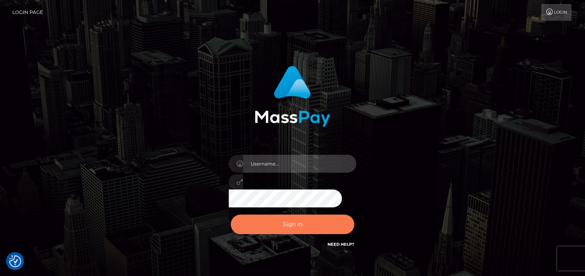
type input "[PERSON_NAME]"
click at [297, 220] on button "Sign in" at bounding box center [292, 224] width 123 height 20
type input "[PERSON_NAME]"
click at [276, 224] on button "Sign in" at bounding box center [292, 224] width 123 height 20
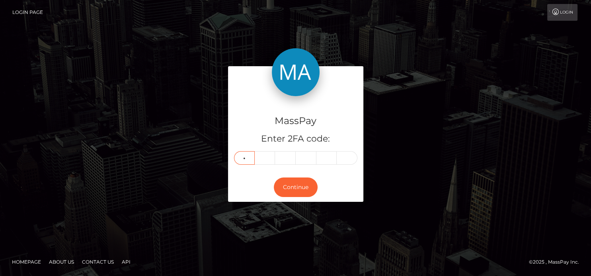
type input "1"
type input "2"
type input "7"
type input "2"
type input "3"
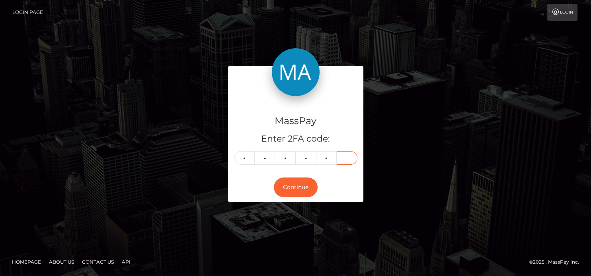
type input "7"
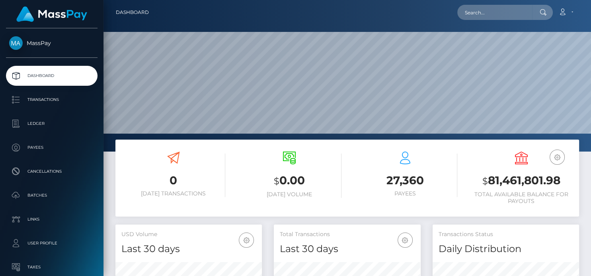
scroll to position [141, 147]
click at [465, 14] on input "text" at bounding box center [495, 12] width 75 height 15
paste input "[EMAIL_ADDRESS][DOMAIN_NAME]"
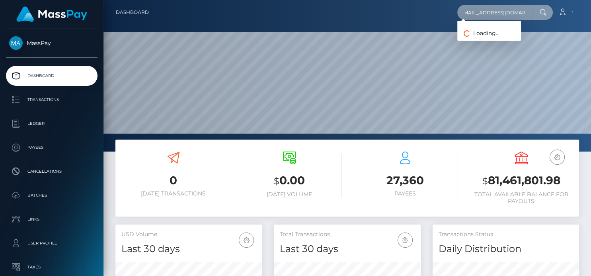
type input "[EMAIL_ADDRESS][DOMAIN_NAME]"
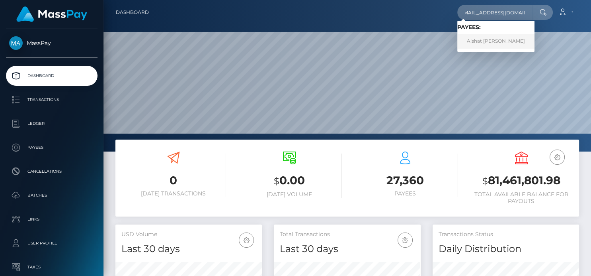
scroll to position [0, 0]
click at [484, 39] on link "Aishat [PERSON_NAME]" at bounding box center [496, 41] width 77 height 15
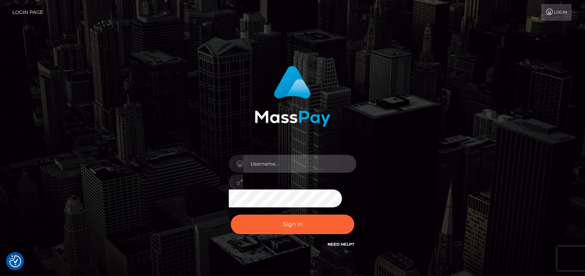
type input "[PERSON_NAME]"
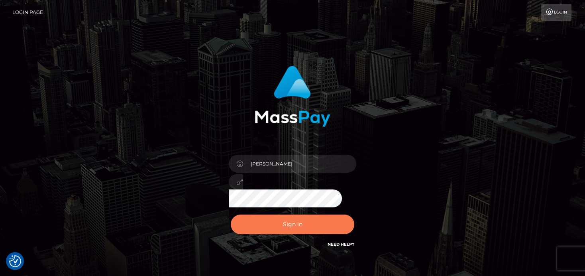
click at [295, 231] on button "Sign in" at bounding box center [292, 224] width 123 height 20
type input "[PERSON_NAME]"
click at [304, 227] on button "Sign in" at bounding box center [292, 224] width 123 height 20
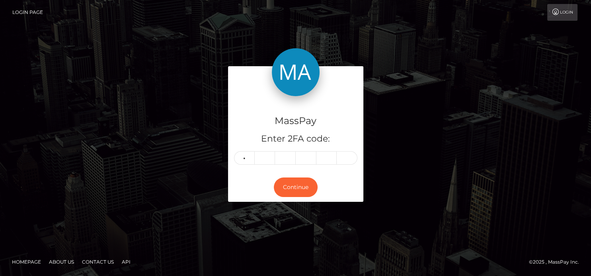
type input "9"
type input "1"
type input "7"
type input "6"
type input "5"
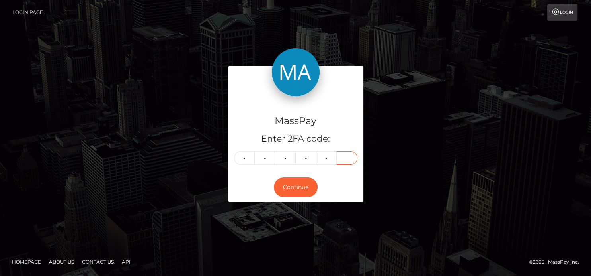
type input "0"
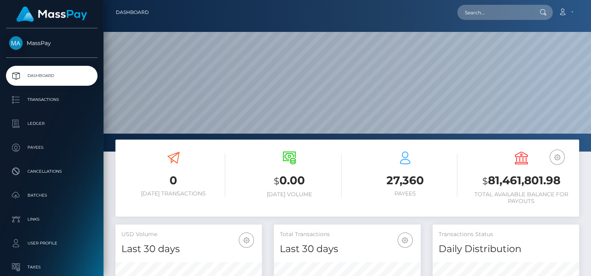
scroll to position [141, 147]
click at [480, 14] on input "text" at bounding box center [495, 12] width 75 height 15
paste input "[EMAIL_ADDRESS][DOMAIN_NAME]"
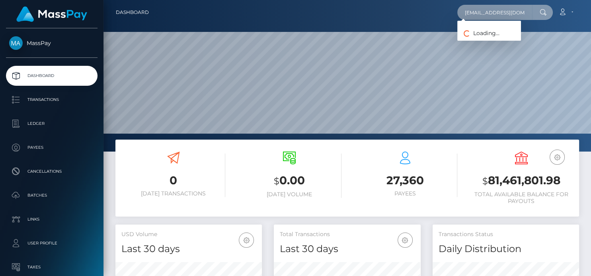
type input "[EMAIL_ADDRESS][DOMAIN_NAME]"
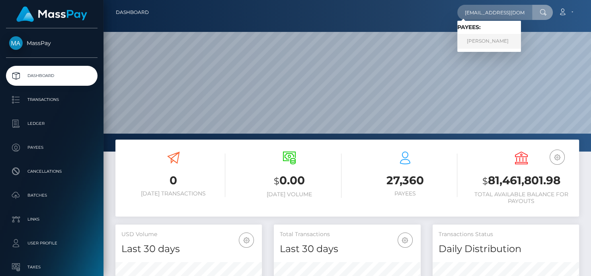
click at [475, 40] on link "Josipa Batinovic" at bounding box center [490, 41] width 64 height 15
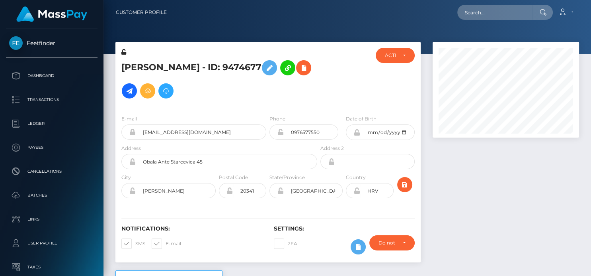
scroll to position [96, 147]
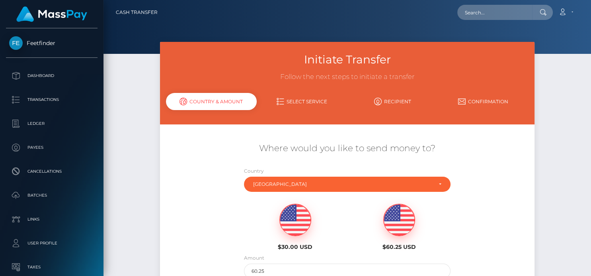
scroll to position [88, 0]
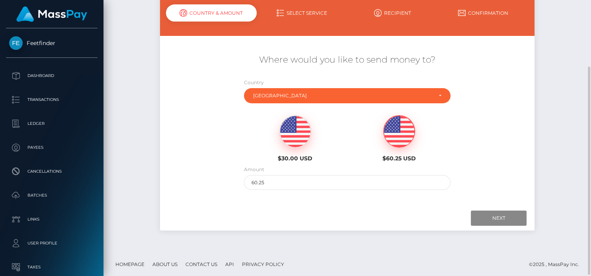
drag, startPoint x: 295, startPoint y: 173, endPoint x: 243, endPoint y: 180, distance: 52.2
click at [233, 182] on div "Where would you like to send money to? Country Abkhazia [GEOGRAPHIC_DATA] [GEOG…" at bounding box center [347, 122] width 375 height 144
drag, startPoint x: 222, startPoint y: 185, endPoint x: 271, endPoint y: 176, distance: 49.5
click at [225, 183] on div "Where would you like to send money to? Country Abkhazia [GEOGRAPHIC_DATA] [GEOG…" at bounding box center [347, 122] width 375 height 144
drag, startPoint x: 282, startPoint y: 174, endPoint x: 250, endPoint y: 177, distance: 32.0
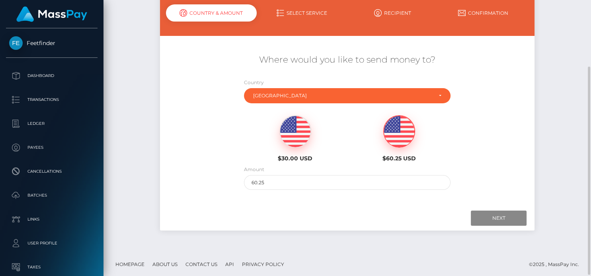
click at [250, 177] on div "Amount 60.25" at bounding box center [347, 177] width 207 height 25
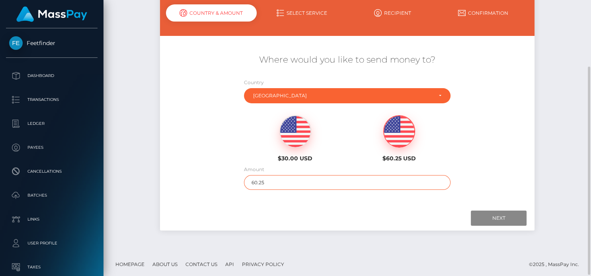
drag, startPoint x: 271, startPoint y: 186, endPoint x: 219, endPoint y: 187, distance: 51.4
click at [219, 187] on div "Where would you like to send money to? Country Abkhazia [GEOGRAPHIC_DATA] [GEOG…" at bounding box center [347, 122] width 375 height 144
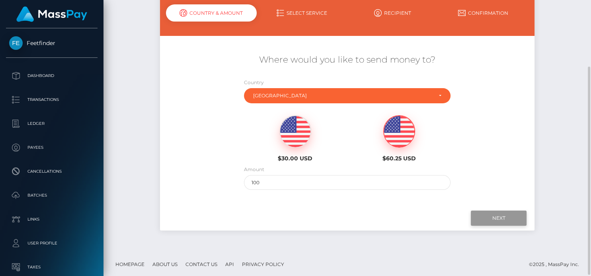
click at [500, 222] on input "Next" at bounding box center [499, 217] width 56 height 15
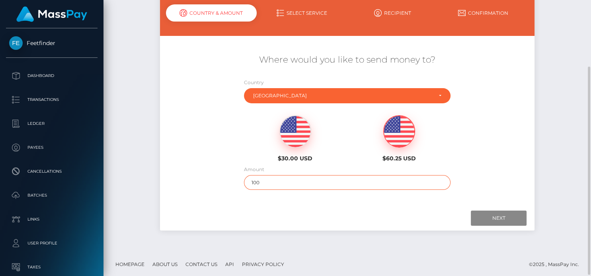
drag, startPoint x: 272, startPoint y: 186, endPoint x: 240, endPoint y: 186, distance: 32.7
click at [240, 186] on div "Amount 100" at bounding box center [347, 179] width 219 height 29
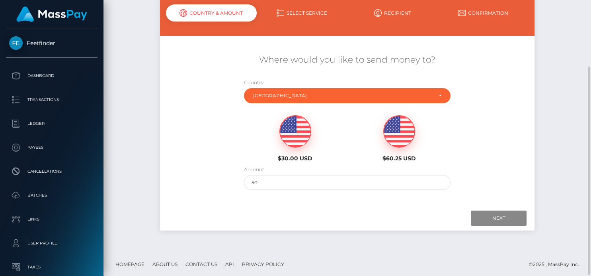
click at [305, 133] on img at bounding box center [295, 131] width 31 height 32
type input "30"
click at [485, 221] on input "Next" at bounding box center [499, 217] width 56 height 15
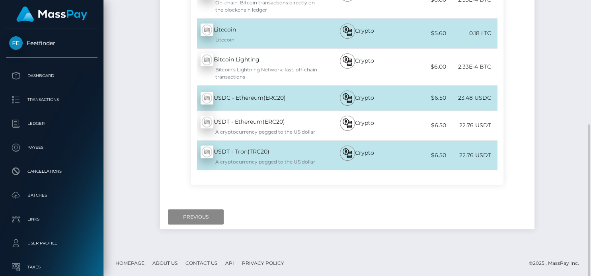
scroll to position [0, 0]
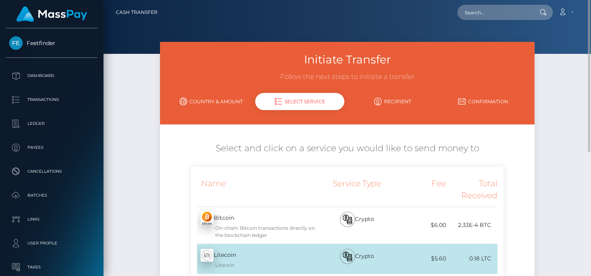
click at [202, 101] on link "Country & Amount" at bounding box center [211, 101] width 91 height 14
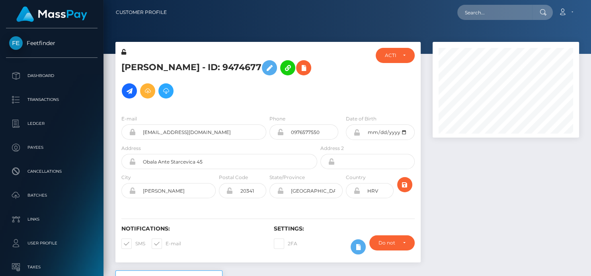
scroll to position [96, 147]
